Goal: Information Seeking & Learning: Find specific fact

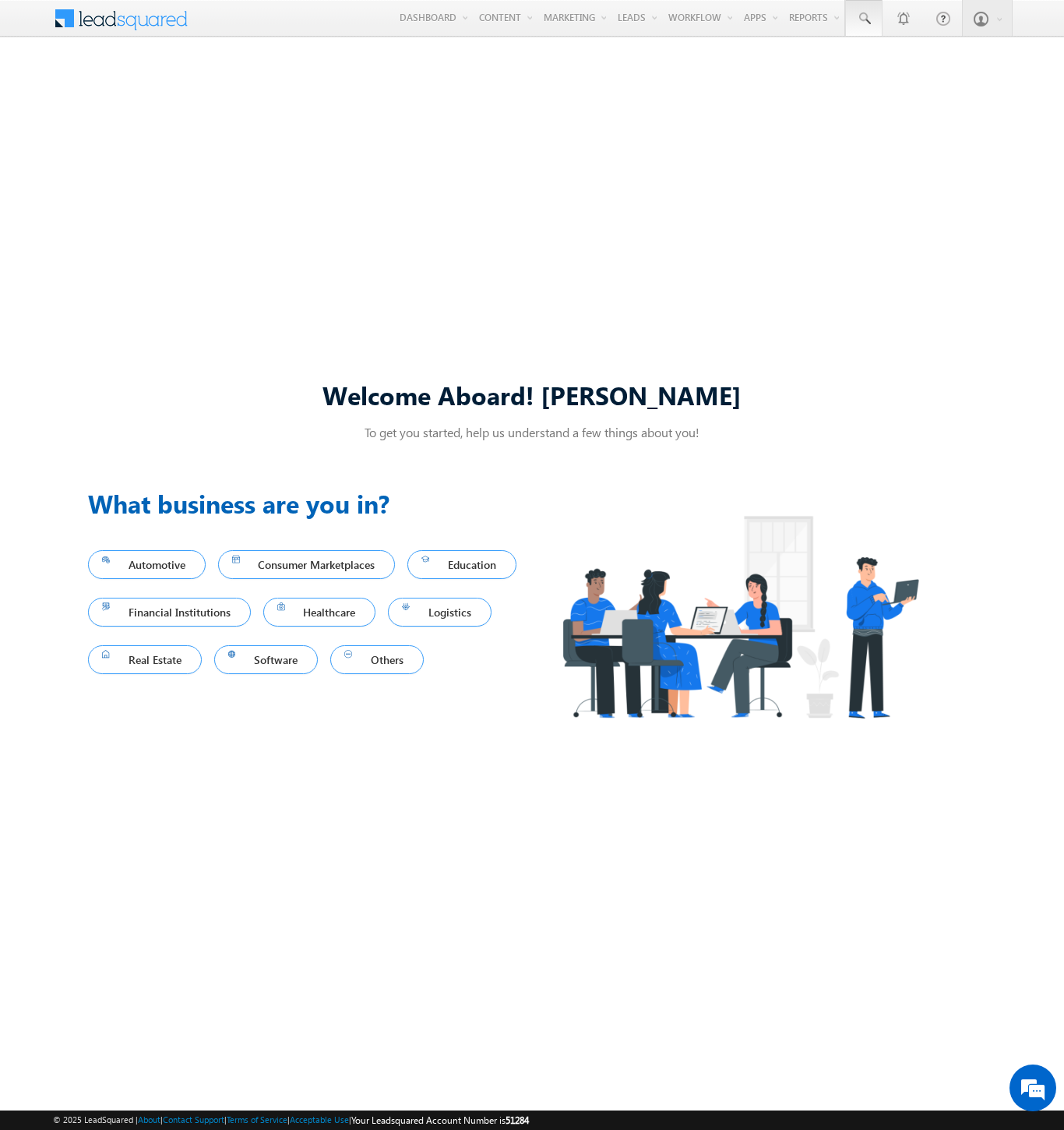
click at [863, 19] on span at bounding box center [864, 19] width 16 height 16
type input "8950818358"
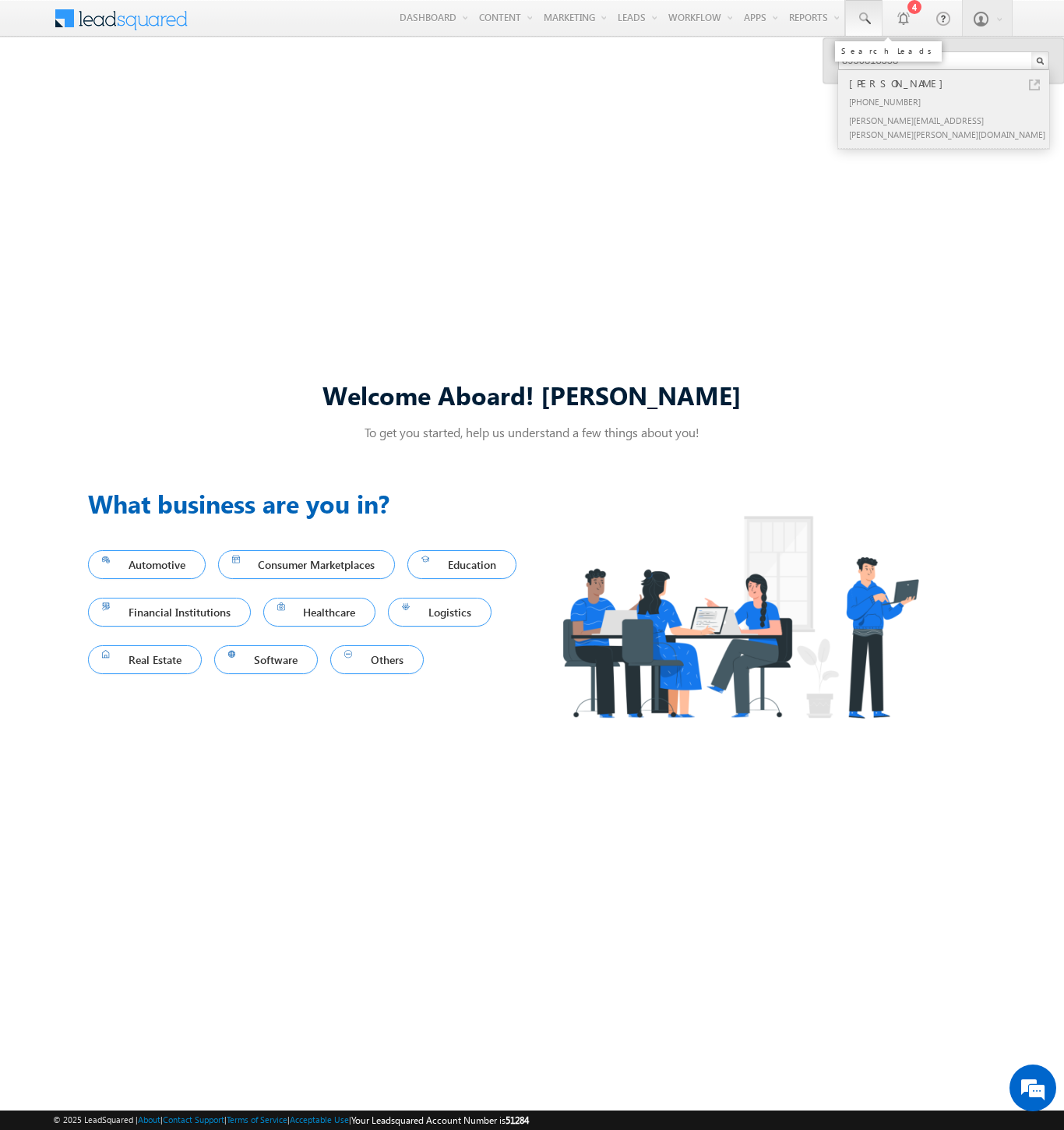
click at [951, 83] on div "[PERSON_NAME]" at bounding box center [950, 83] width 209 height 17
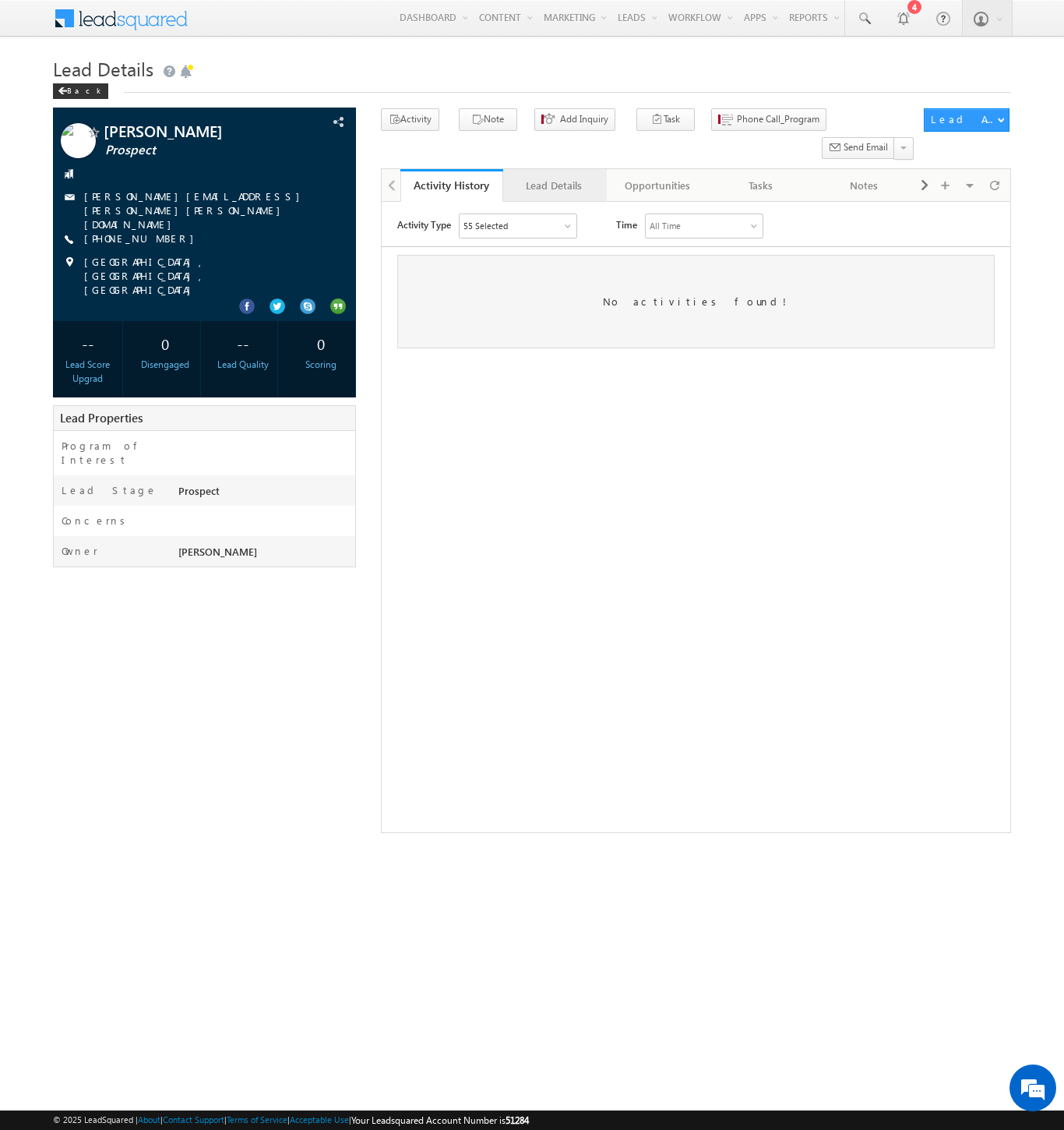
click at [554, 176] on div "Lead Details" at bounding box center [554, 186] width 76 height 19
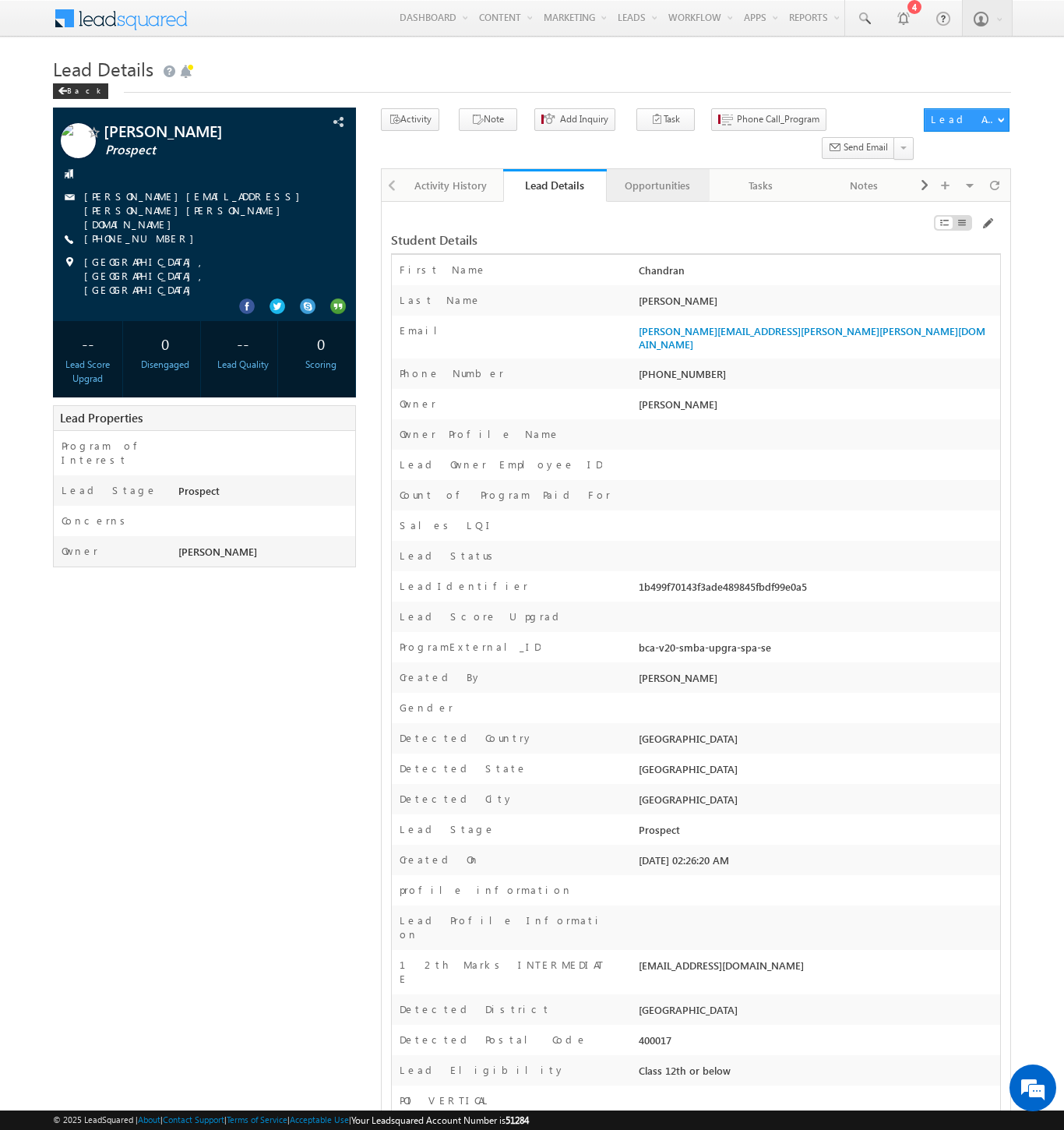
click at [657, 176] on div "Opportunities" at bounding box center [658, 186] width 76 height 19
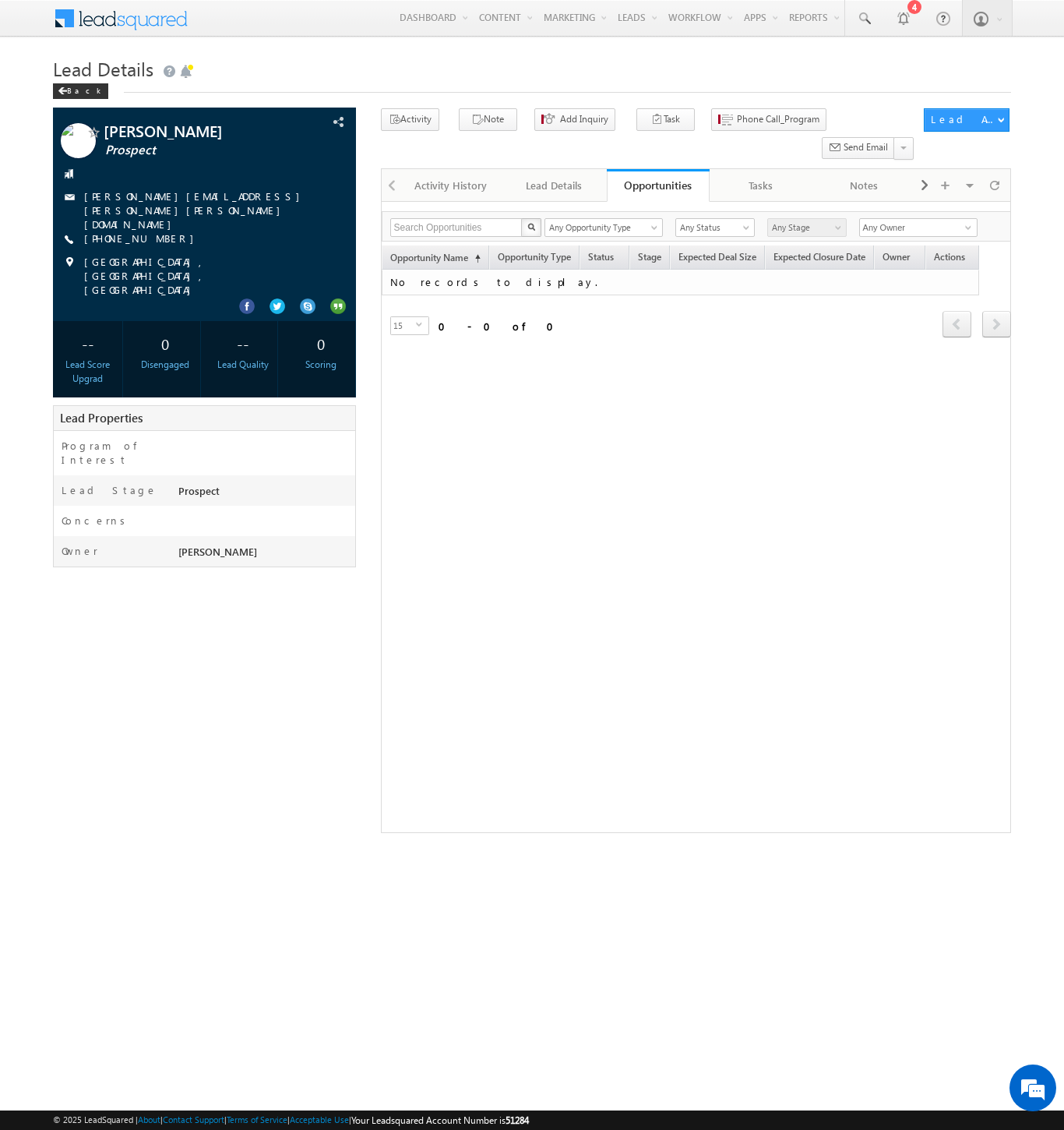
click at [131, 17] on span at bounding box center [131, 17] width 113 height 27
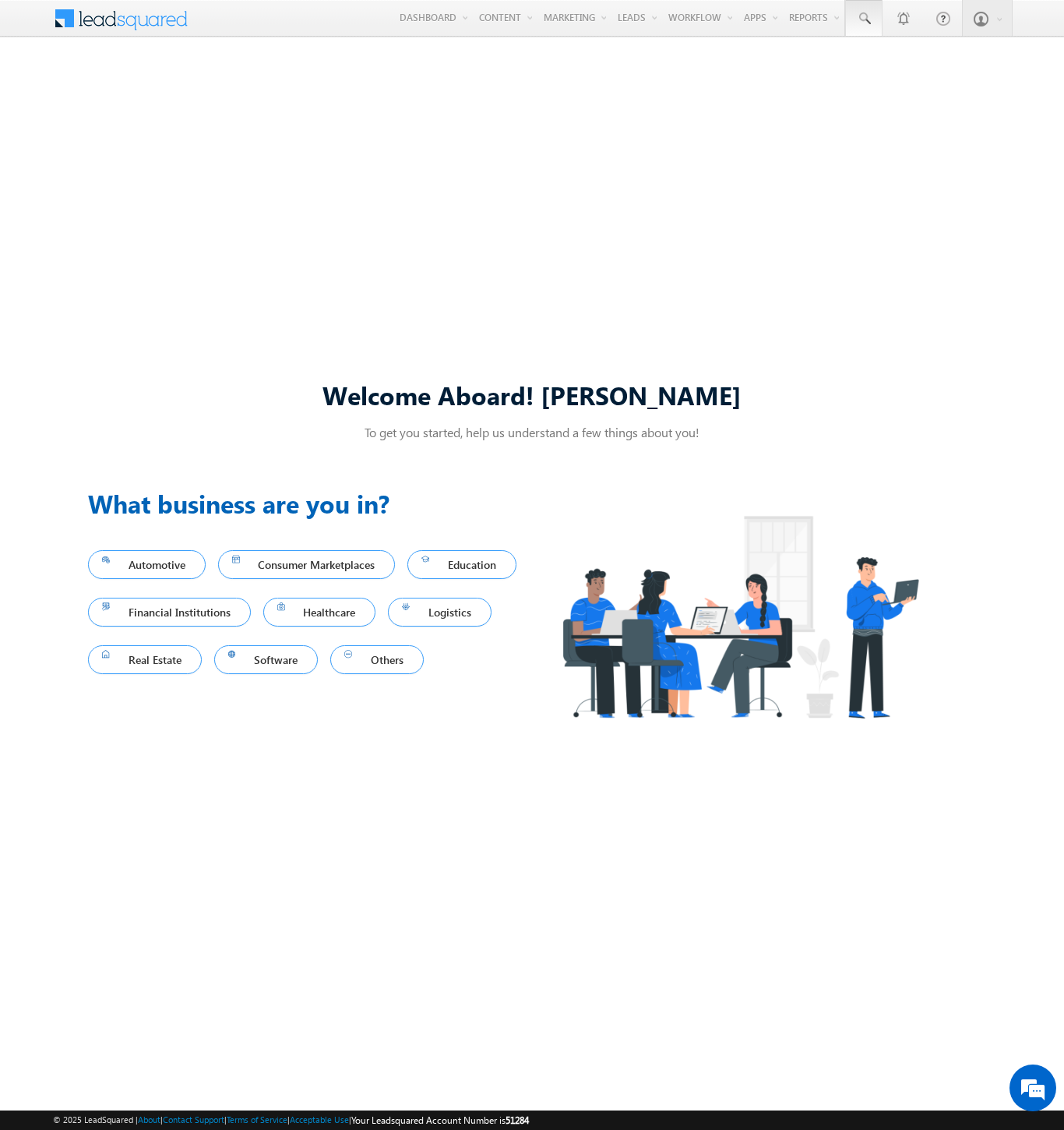
click at [863, 19] on span at bounding box center [864, 19] width 16 height 16
type input "8992398011"
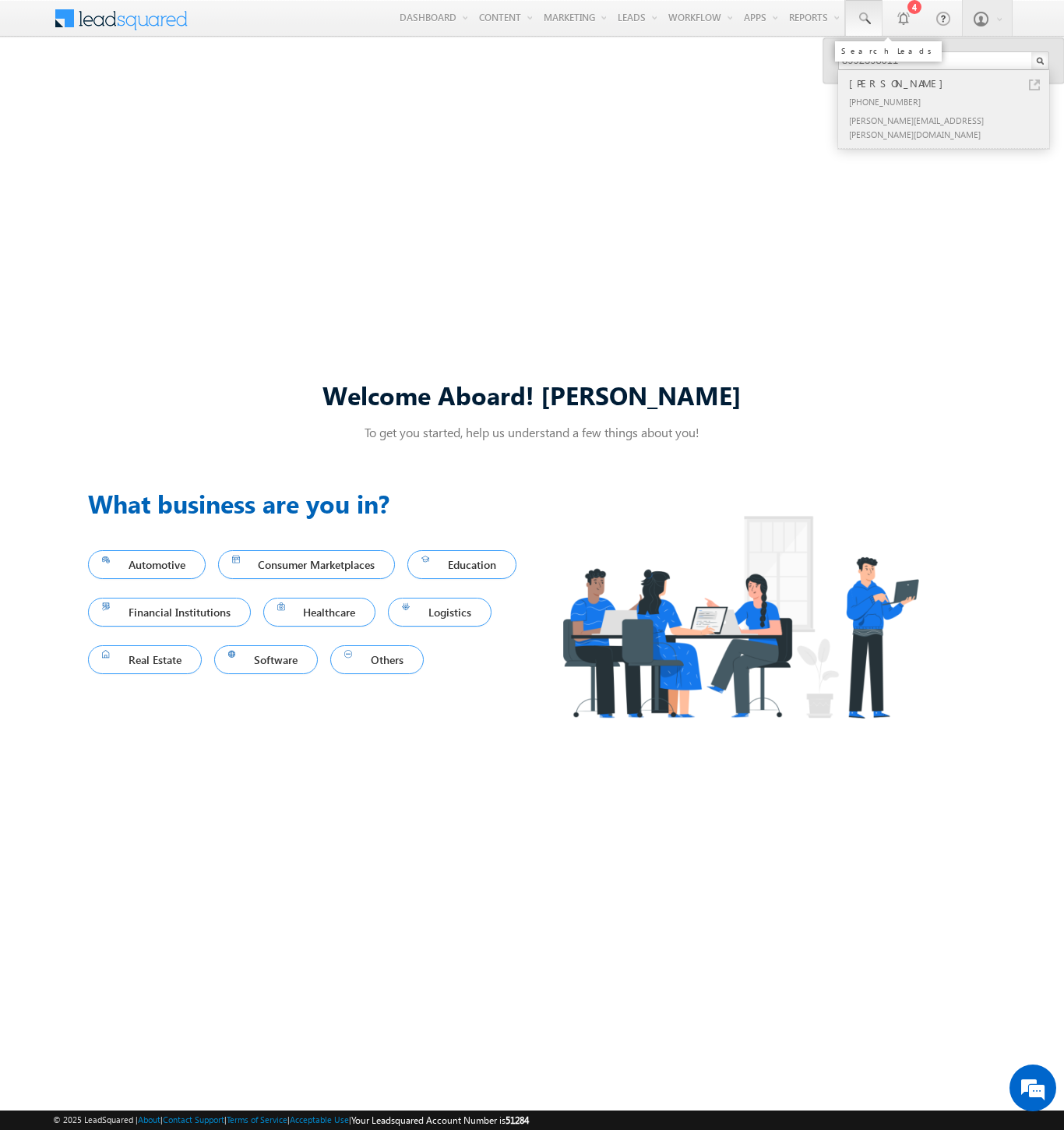
click at [951, 83] on div "Bela Dickinson" at bounding box center [950, 83] width 209 height 17
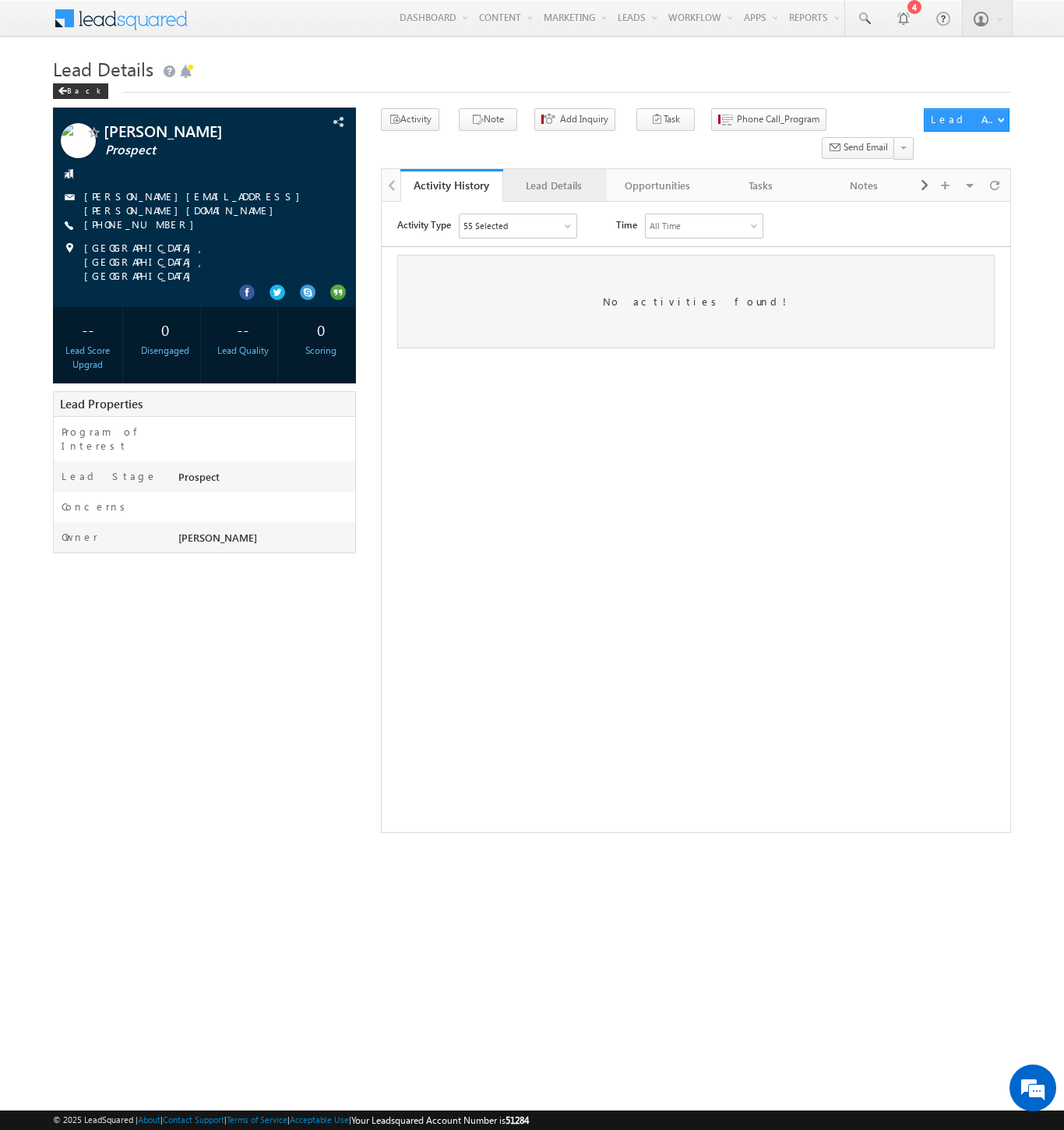
click at [554, 176] on div "Lead Details" at bounding box center [554, 186] width 76 height 19
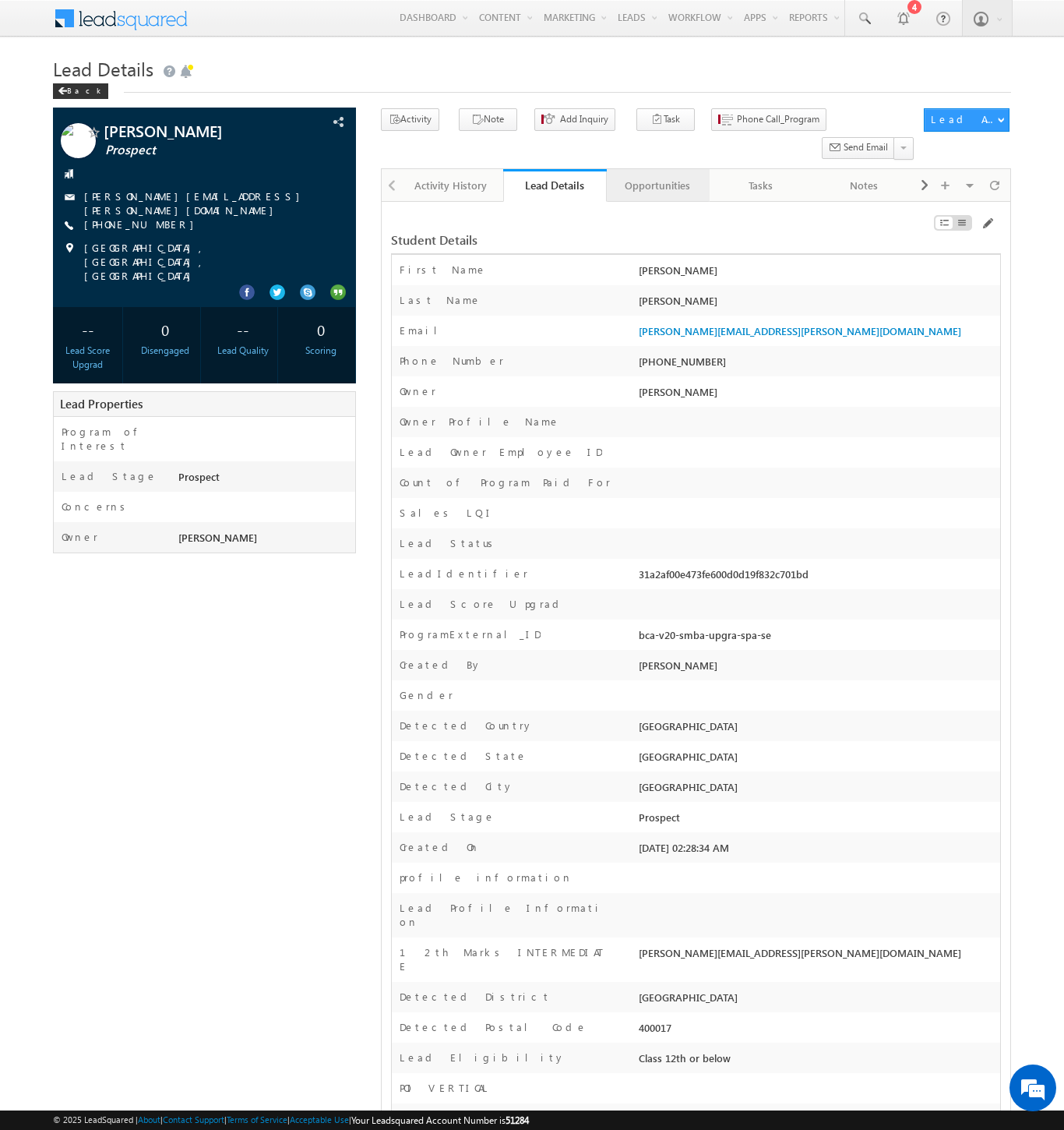
click at [657, 176] on div "Opportunities" at bounding box center [658, 186] width 76 height 19
